Goal: Task Accomplishment & Management: Use online tool/utility

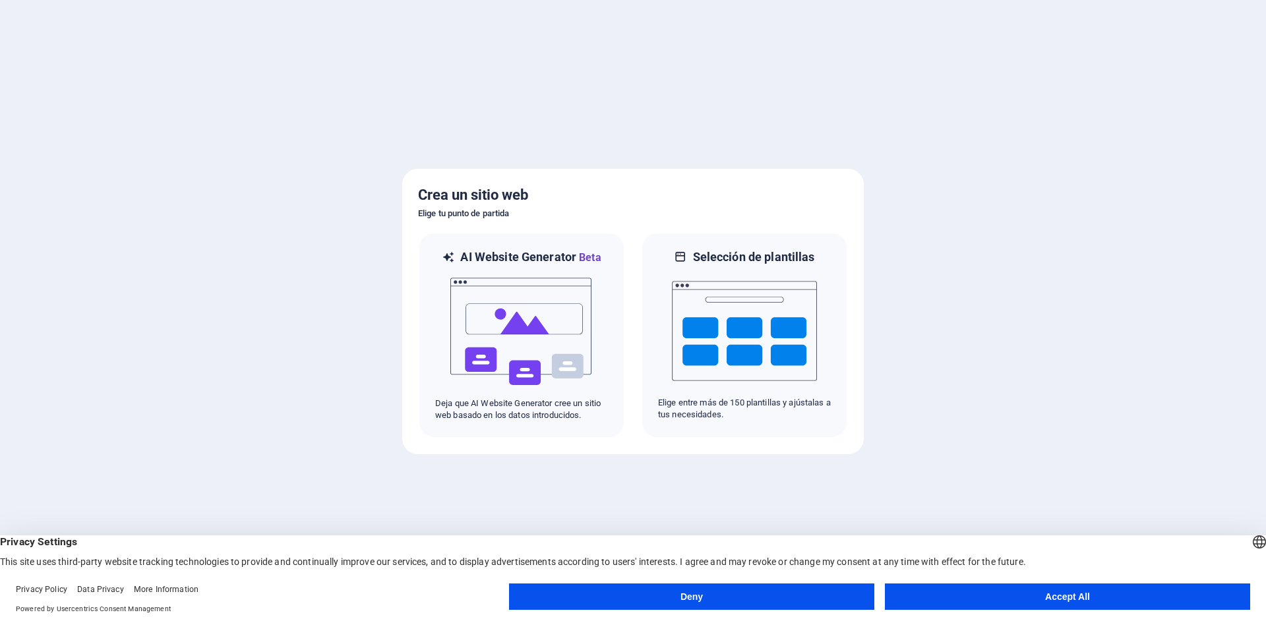
click at [1006, 598] on button "Accept All" at bounding box center [1067, 597] width 365 height 26
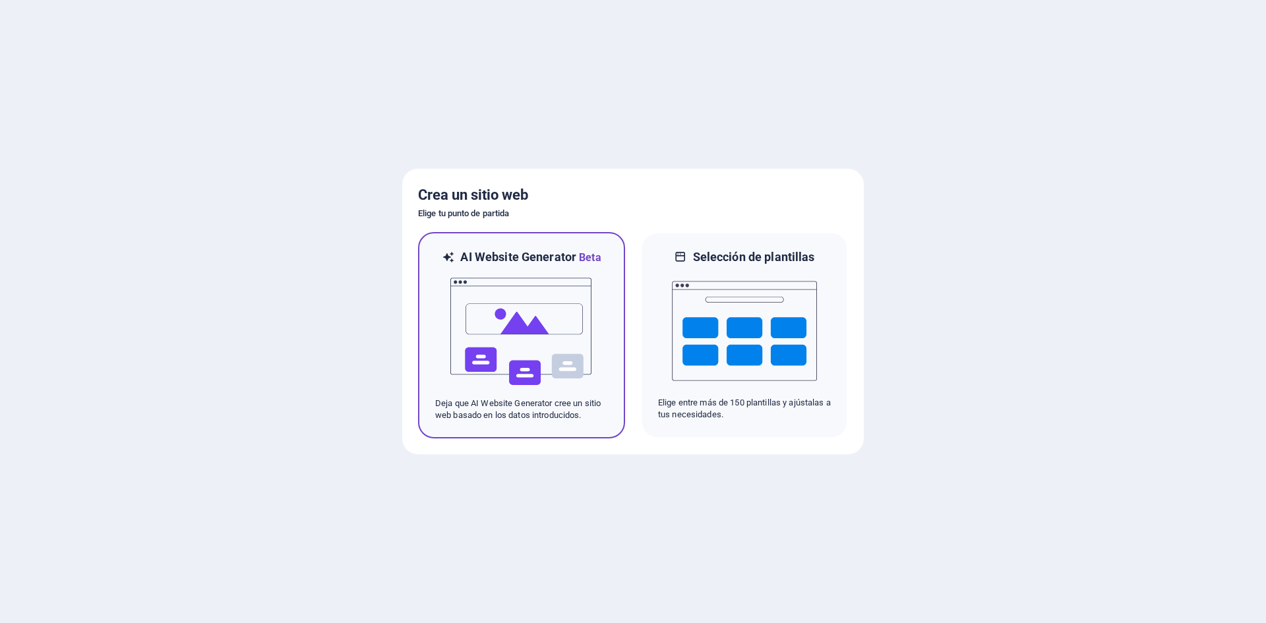
click at [541, 362] on img at bounding box center [521, 332] width 145 height 132
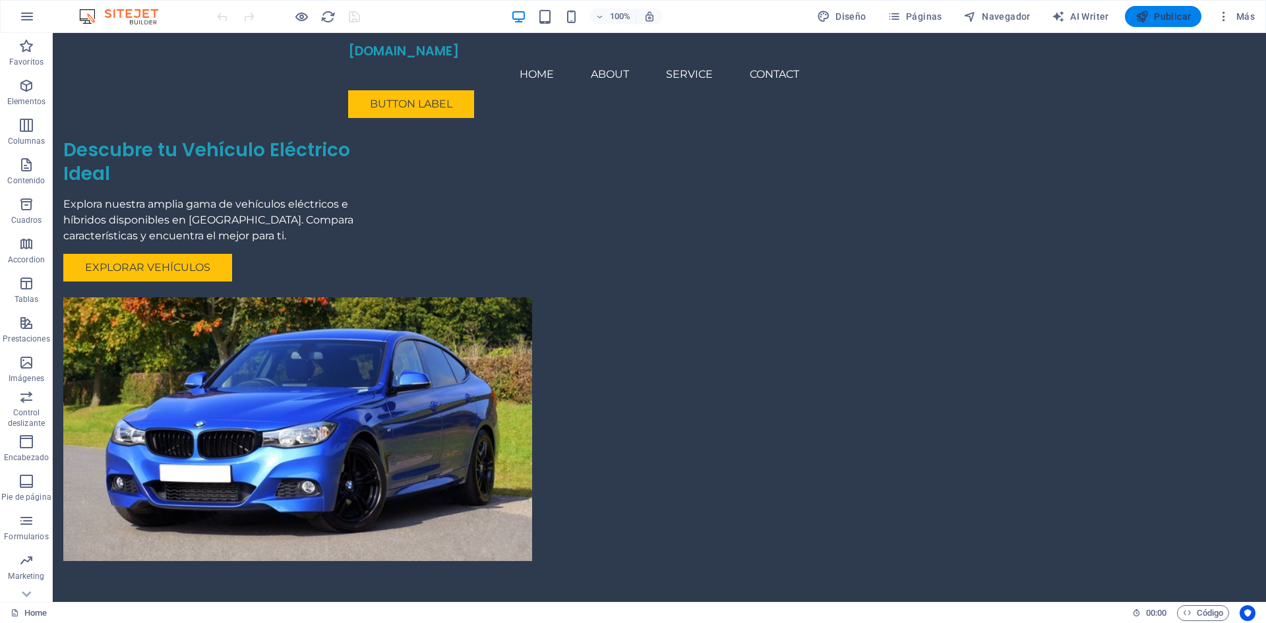
click at [1161, 15] on span "Publicar" at bounding box center [1164, 16] width 56 height 13
